Goal: Task Accomplishment & Management: Manage account settings

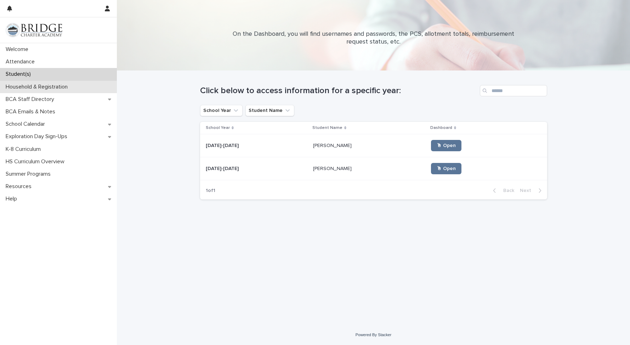
click at [76, 90] on div "Household & Registration" at bounding box center [58, 87] width 117 height 12
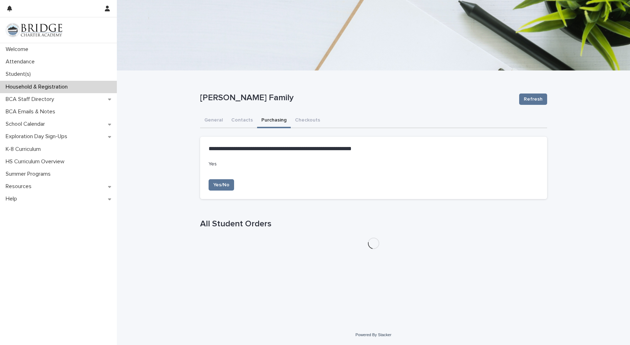
click at [270, 124] on button "Purchasing" at bounding box center [274, 120] width 34 height 15
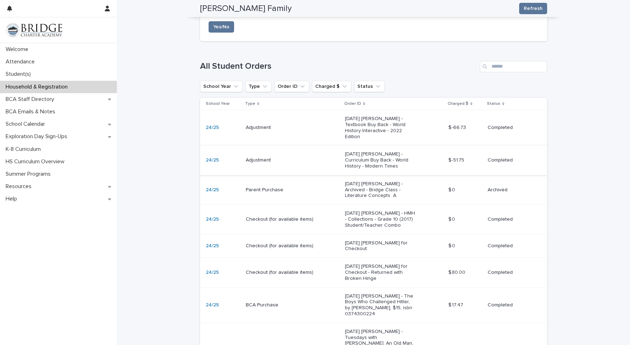
scroll to position [156, 0]
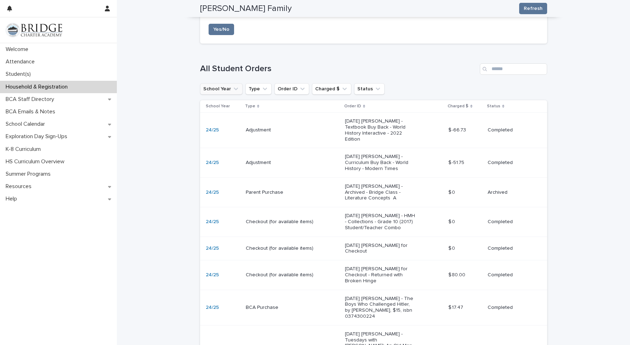
click at [235, 91] on icon "School Year" at bounding box center [235, 88] width 7 height 7
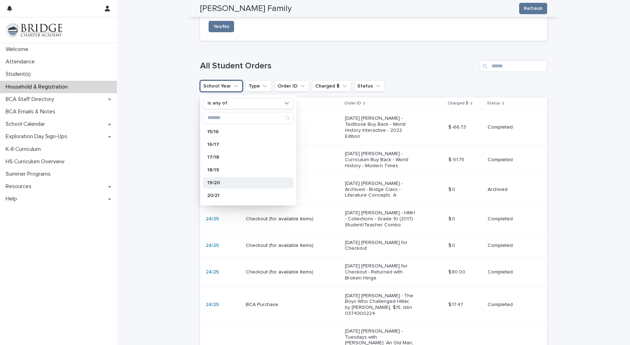
scroll to position [156, 0]
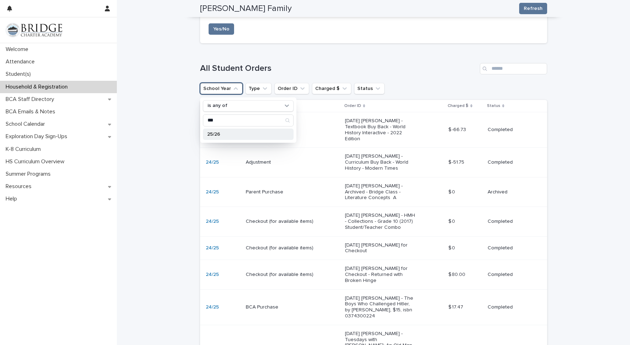
type input "***"
click at [219, 133] on p "25/26" at bounding box center [244, 134] width 75 height 5
click at [216, 136] on p "25/26" at bounding box center [244, 134] width 75 height 5
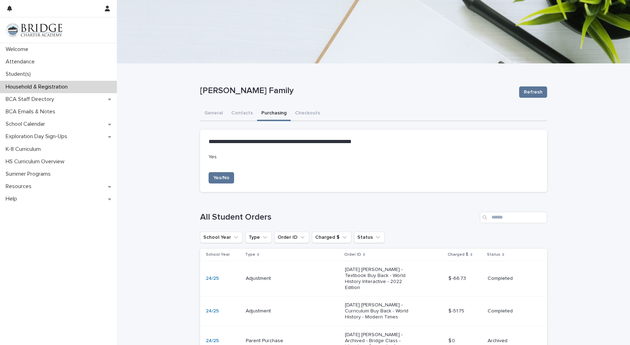
scroll to position [0, 0]
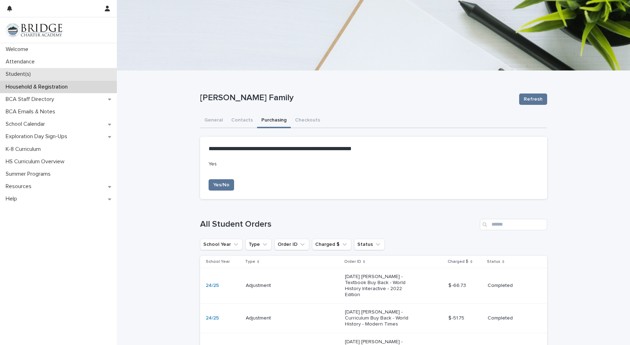
click at [21, 72] on p "Student(s)" at bounding box center [20, 74] width 34 height 7
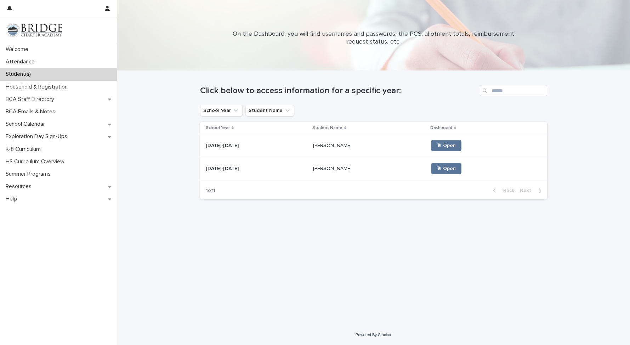
click at [330, 146] on p "[PERSON_NAME]" at bounding box center [333, 144] width 40 height 7
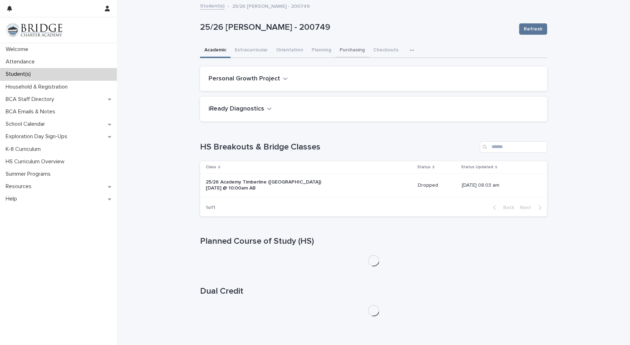
click at [352, 50] on button "Purchasing" at bounding box center [353, 50] width 34 height 15
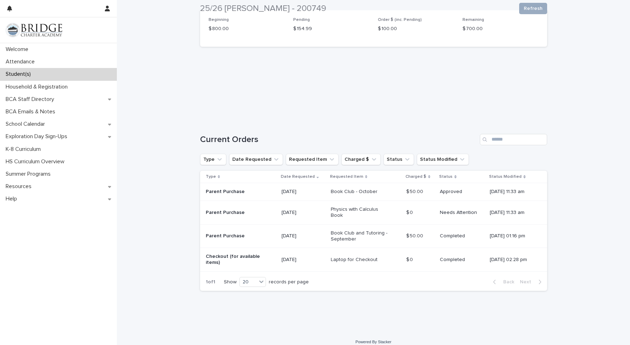
scroll to position [59, 0]
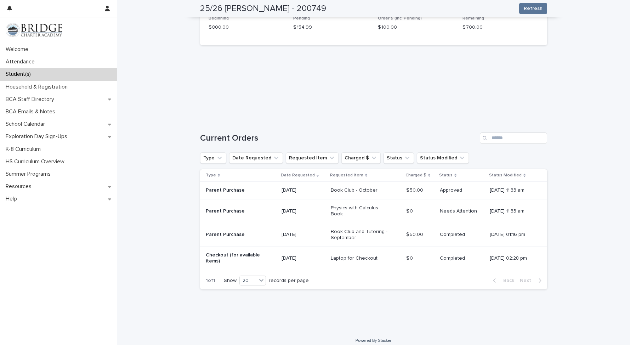
click at [451, 208] on p "Needs Attention" at bounding box center [462, 211] width 44 height 6
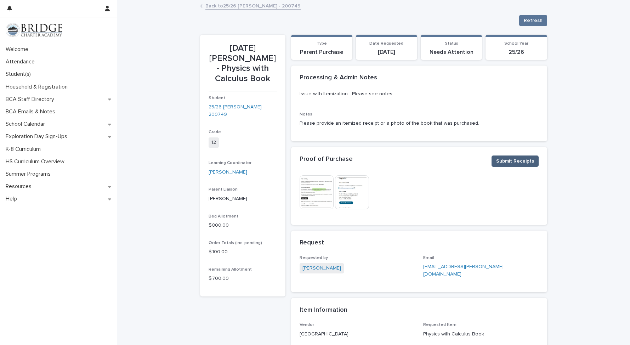
click at [523, 160] on span "Submit Receipts" at bounding box center [515, 161] width 38 height 7
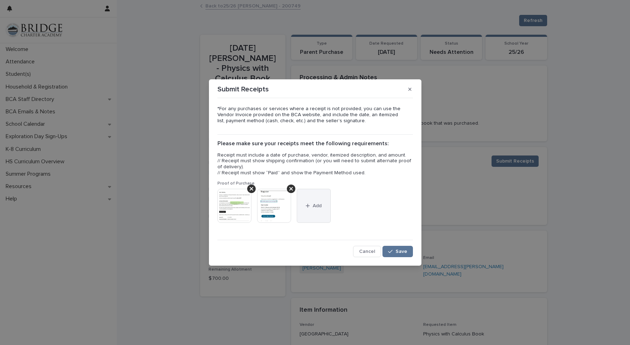
click at [306, 206] on icon "button" at bounding box center [308, 206] width 4 height 4
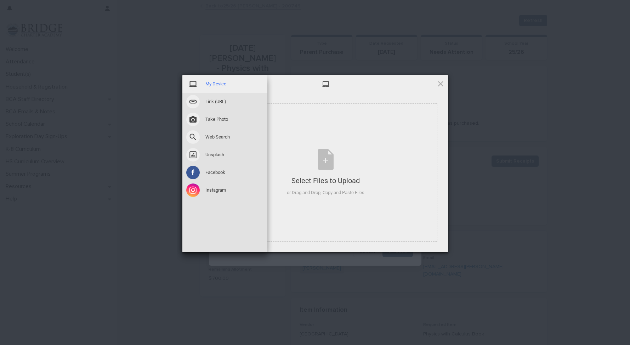
click at [222, 82] on span "My Device" at bounding box center [216, 84] width 21 height 6
click at [218, 83] on span "My Device" at bounding box center [216, 84] width 21 height 6
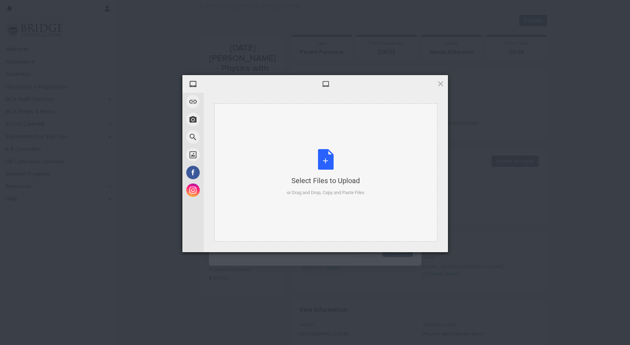
click at [329, 159] on div "Select Files to Upload or Drag and Drop, Copy and Paste Files" at bounding box center [326, 172] width 78 height 47
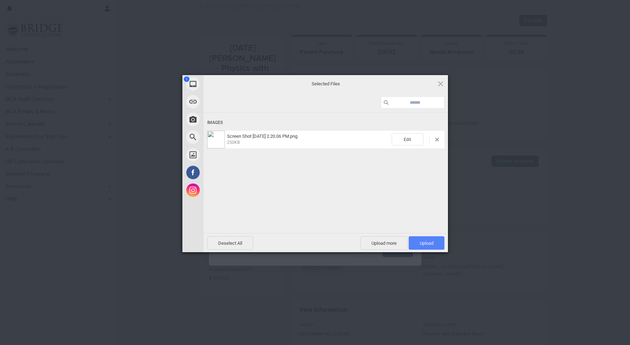
click at [420, 243] on span "Upload 1" at bounding box center [427, 243] width 14 height 5
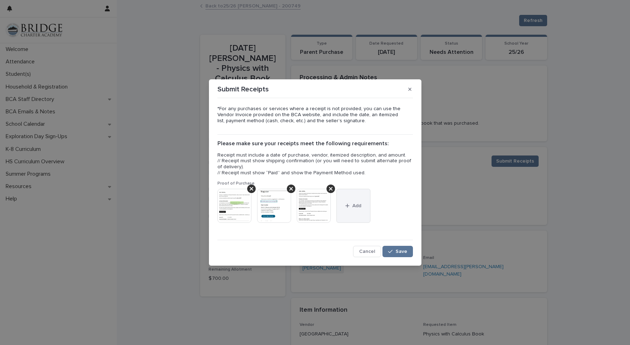
click at [353, 206] on span "Add" at bounding box center [357, 205] width 9 height 5
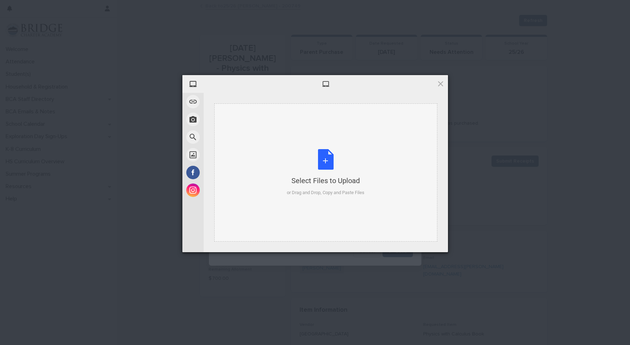
click at [325, 160] on div "Select Files to Upload or Drag and Drop, Copy and Paste Files" at bounding box center [326, 172] width 78 height 47
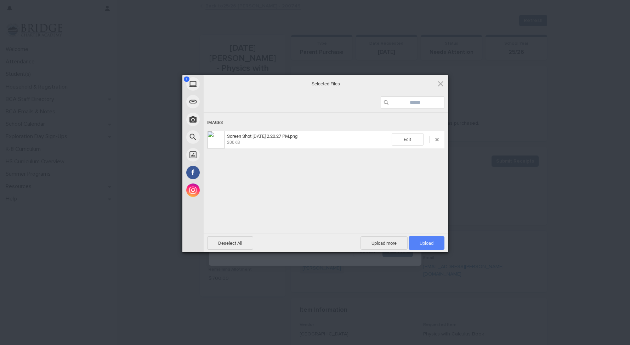
click at [430, 244] on span "Upload 1" at bounding box center [427, 243] width 14 height 5
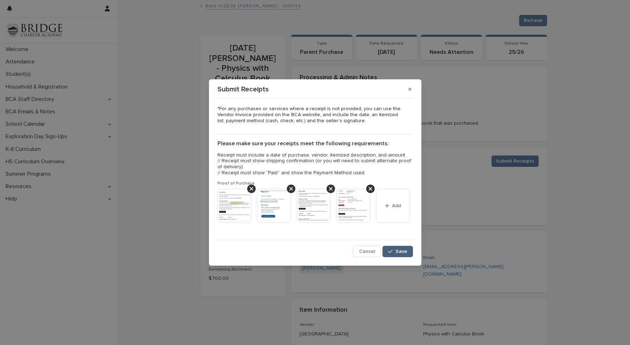
click at [399, 251] on span "Save" at bounding box center [402, 251] width 12 height 5
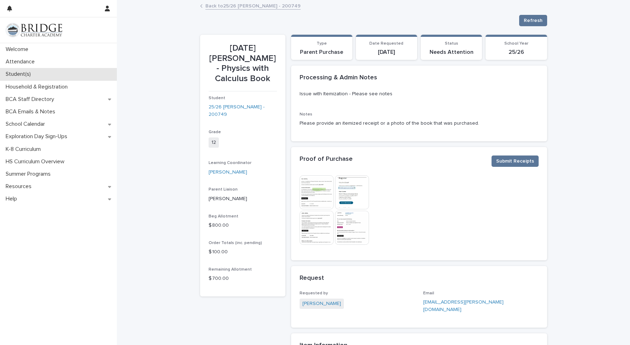
click at [35, 74] on p "Student(s)" at bounding box center [20, 74] width 34 height 7
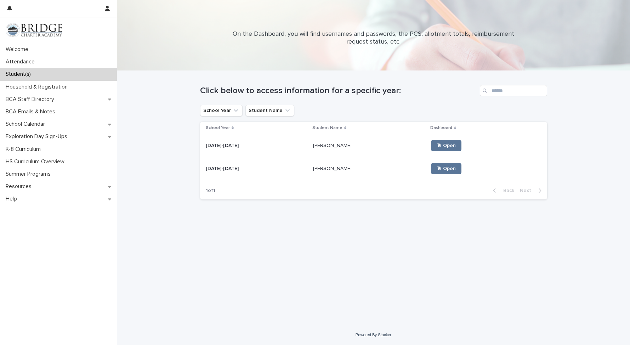
click at [320, 169] on p "[PERSON_NAME]" at bounding box center [333, 167] width 40 height 7
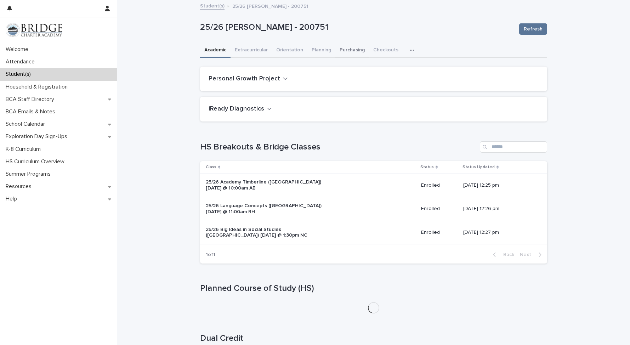
click at [354, 51] on button "Purchasing" at bounding box center [353, 50] width 34 height 15
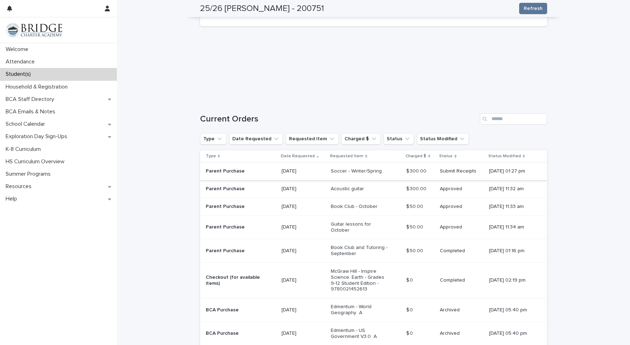
scroll to position [75, 0]
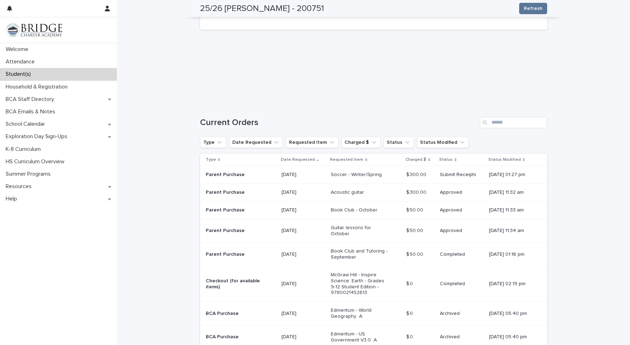
click at [445, 175] on p "Submit Receipts" at bounding box center [462, 175] width 44 height 6
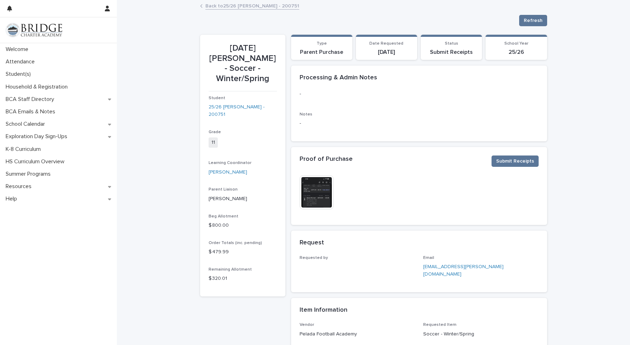
click at [318, 189] on img at bounding box center [317, 192] width 34 height 34
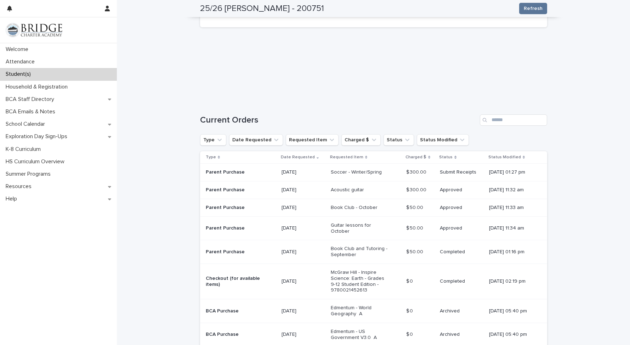
scroll to position [80, 0]
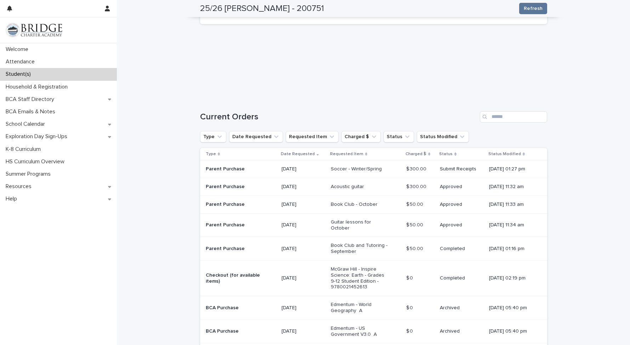
click at [441, 169] on p "Submit Receipts" at bounding box center [462, 169] width 44 height 6
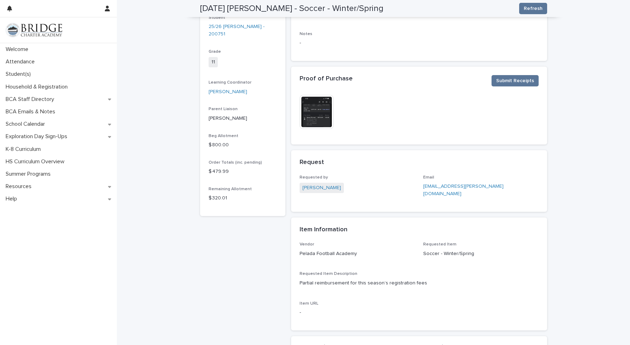
scroll to position [37, 0]
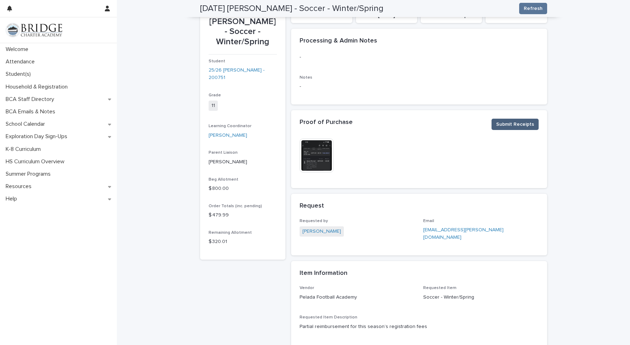
click at [532, 127] on span "Submit Receipts" at bounding box center [515, 124] width 38 height 7
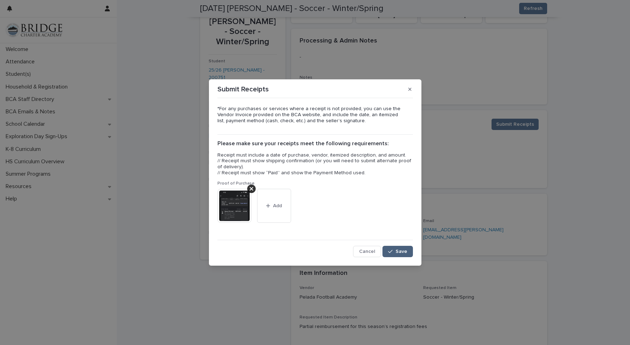
click at [398, 249] on span "Save" at bounding box center [402, 251] width 12 height 5
